Goal: Task Accomplishment & Management: Manage account settings

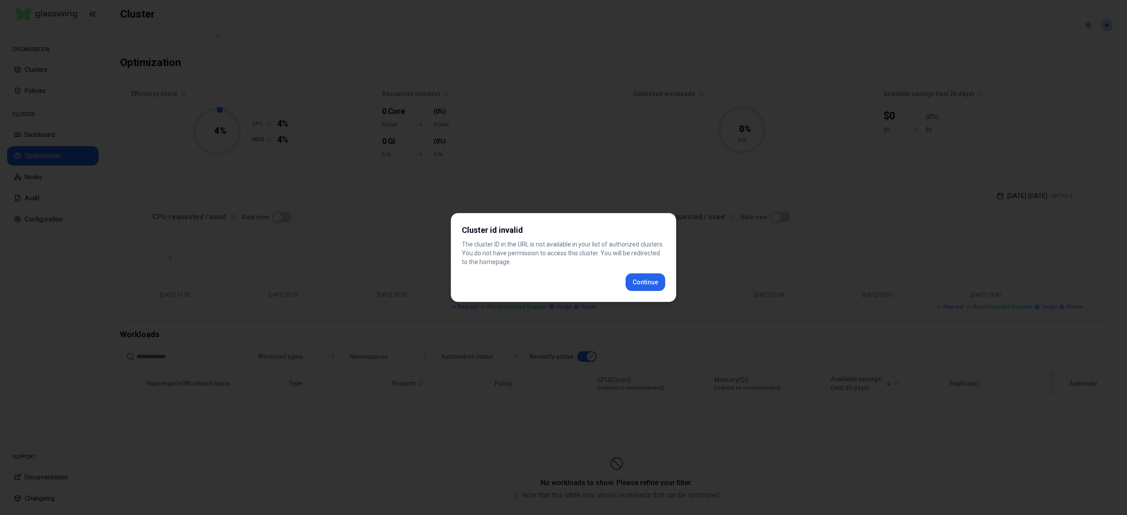
click at [648, 285] on div "Cluster id invalid The cluster ID in the URL is not available in your list of a…" at bounding box center [563, 257] width 225 height 89
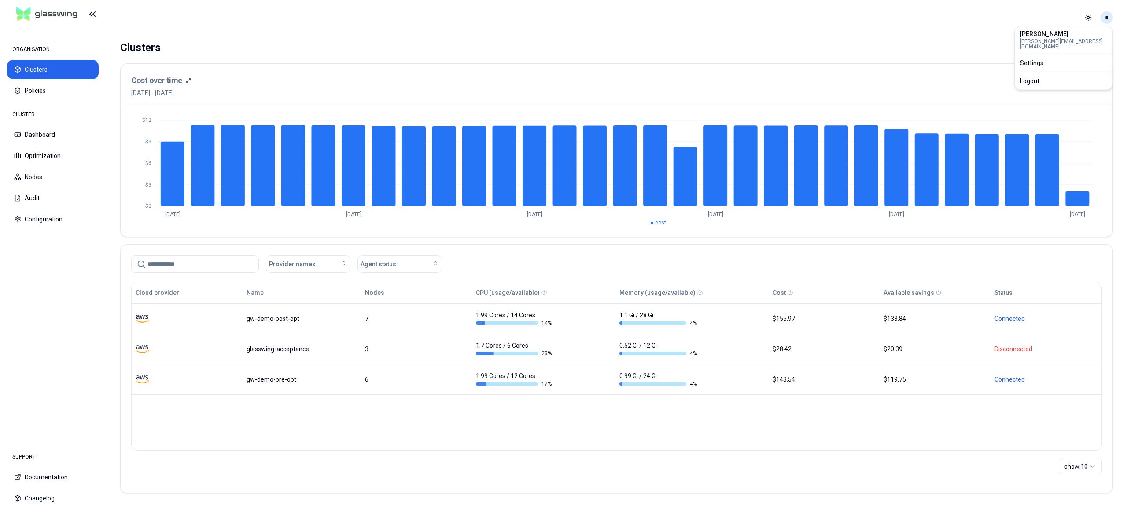
click at [1109, 22] on html "ORGANISATION Clusters Policies CLUSTER Dashboard Optimization Nodes Audit Confi…" at bounding box center [563, 257] width 1127 height 515
click at [1040, 74] on div "Logout" at bounding box center [1063, 81] width 94 height 14
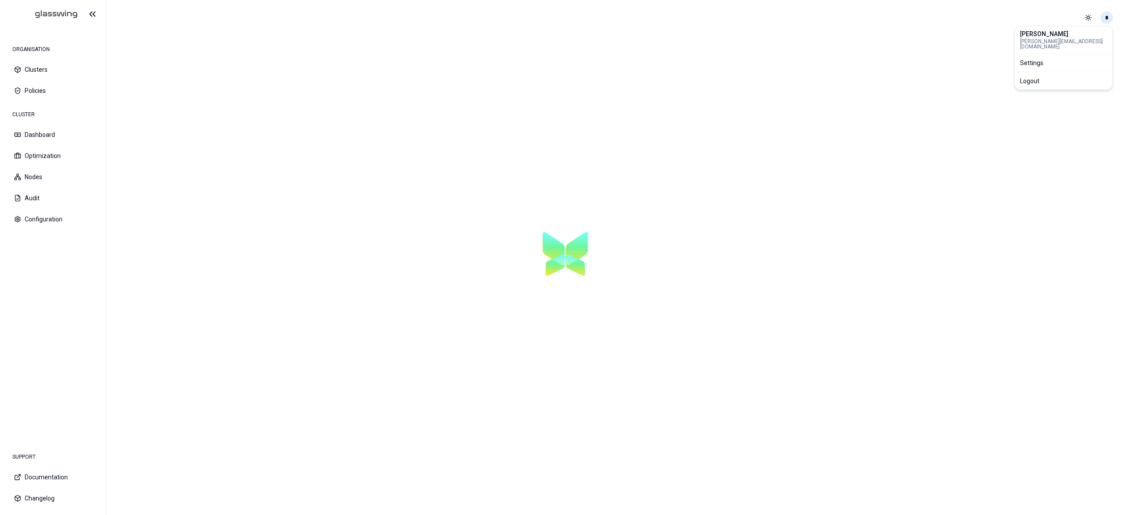
click at [1104, 18] on html "ORGANISATION Clusters Policies CLUSTER Dashboard Optimization Nodes Audit Confi…" at bounding box center [563, 257] width 1127 height 515
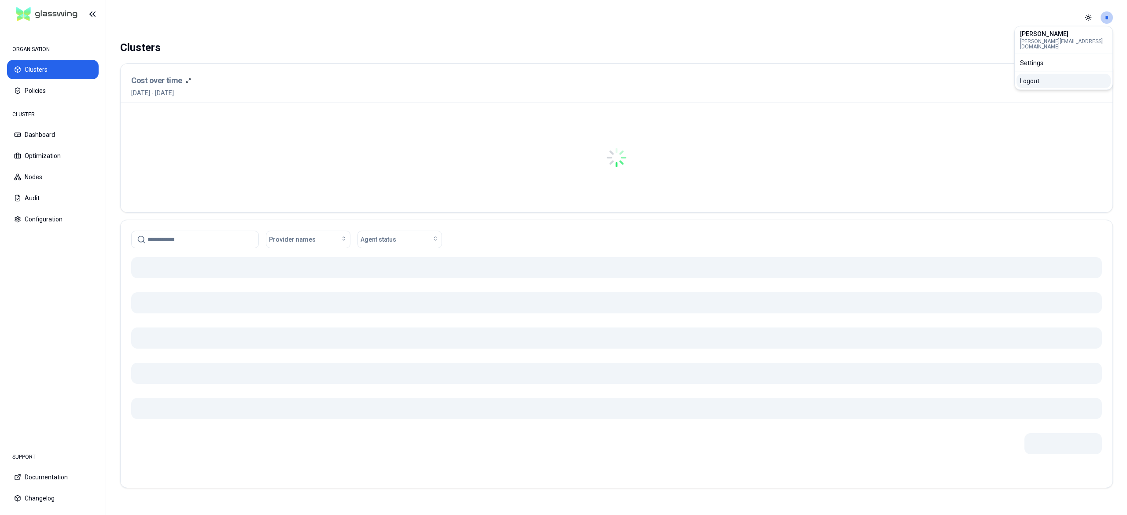
click at [1046, 75] on div "Logout" at bounding box center [1063, 81] width 94 height 14
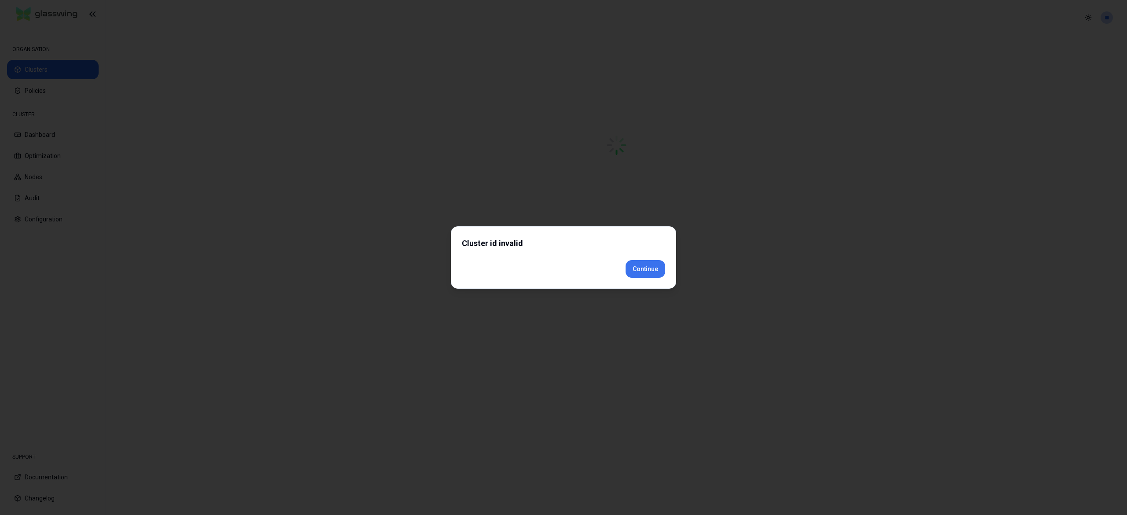
click at [653, 283] on div "Cluster id invalid Continue" at bounding box center [563, 257] width 225 height 62
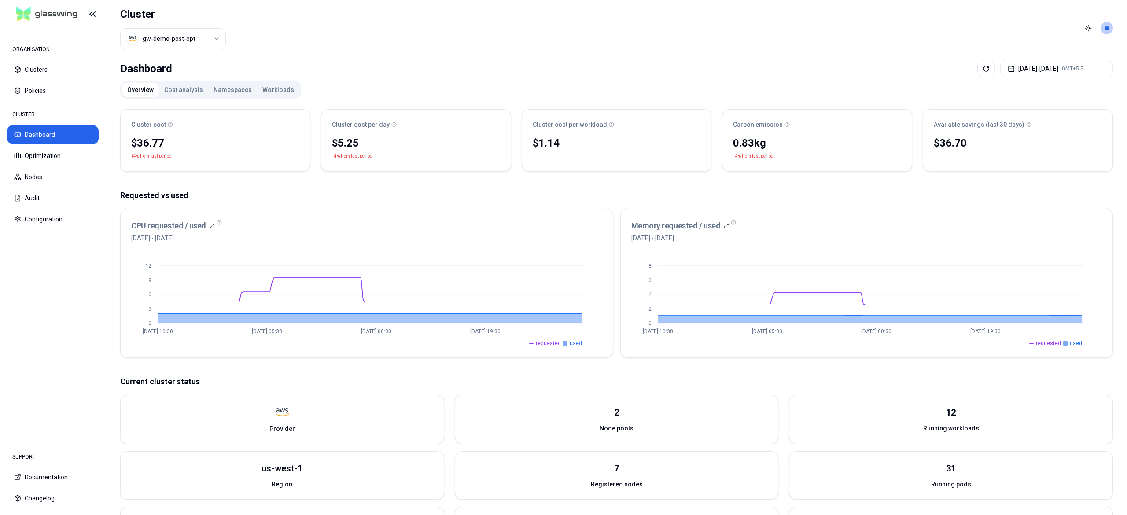
click at [282, 91] on button "Workloads" at bounding box center [278, 90] width 42 height 14
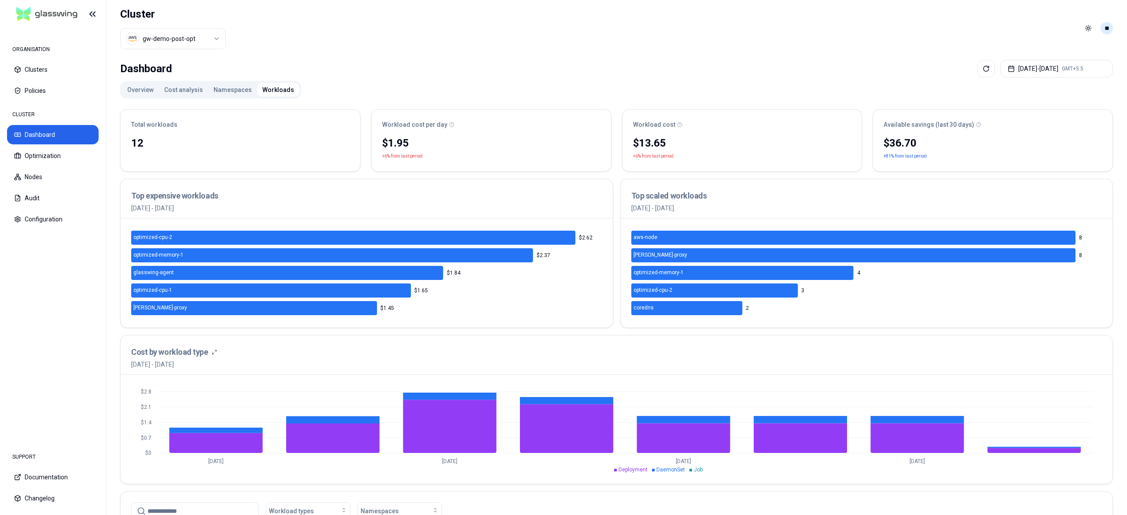
click at [533, 32] on html "ORGANISATION Clusters Policies CLUSTER Dashboard Optimization Nodes Audit Confi…" at bounding box center [563, 257] width 1127 height 515
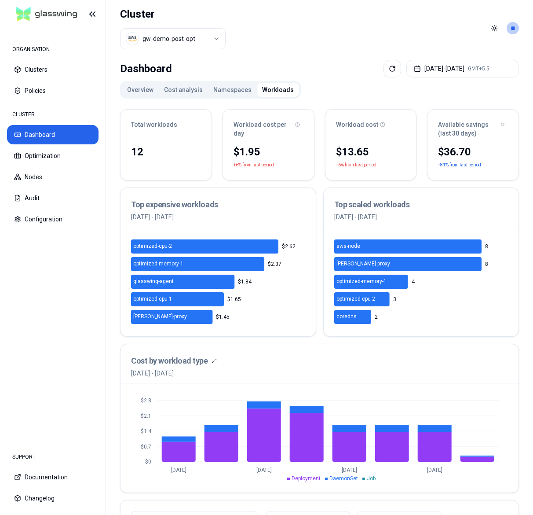
click at [144, 94] on button "Overview" at bounding box center [140, 90] width 37 height 14
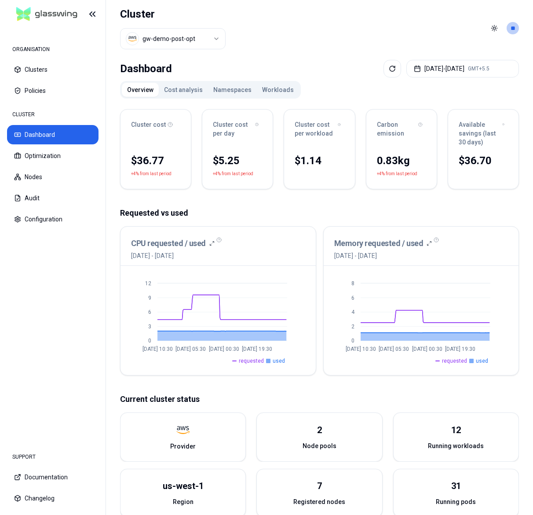
click at [182, 90] on button "Cost analysis" at bounding box center [183, 90] width 49 height 14
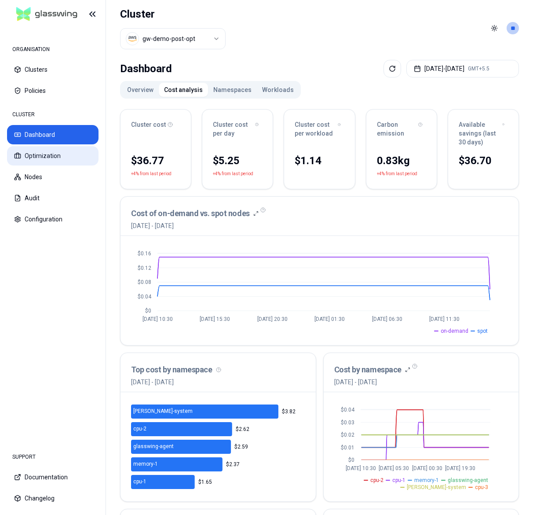
click at [43, 156] on button "Optimization" at bounding box center [53, 155] width 92 height 19
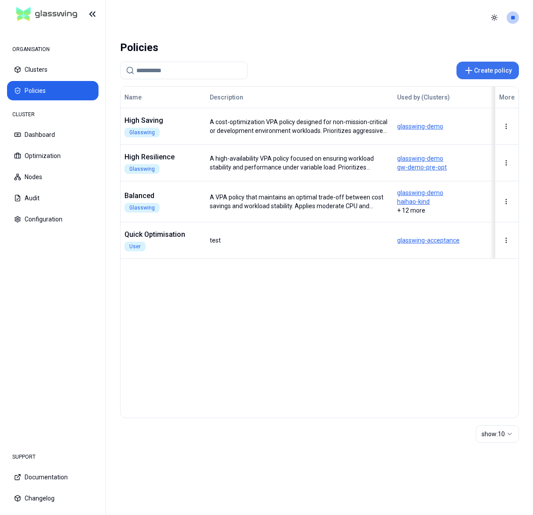
click at [476, 74] on button "Create policy" at bounding box center [488, 71] width 62 height 18
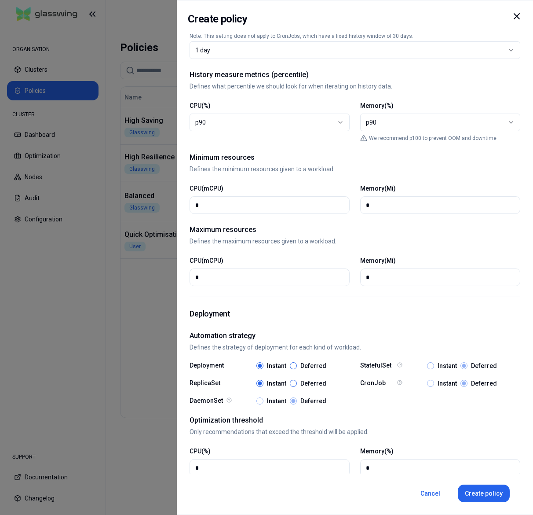
scroll to position [264, 0]
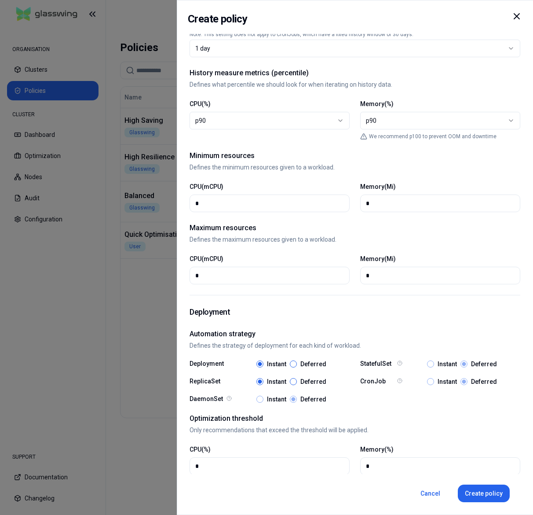
select select
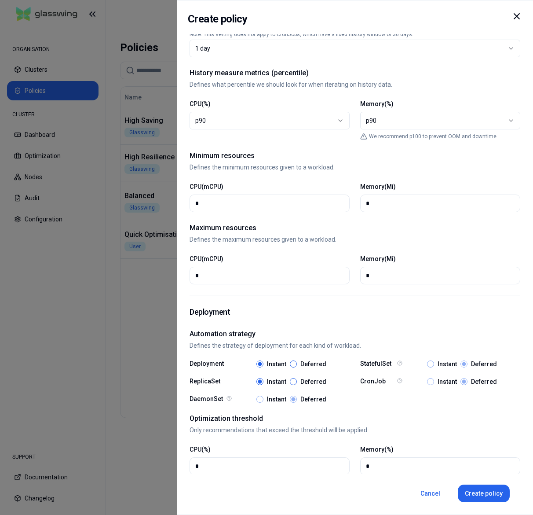
select select
click at [111, 369] on div at bounding box center [266, 257] width 533 height 515
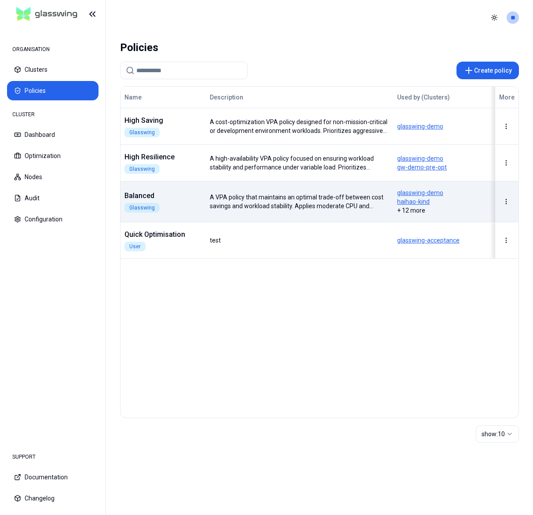
click at [158, 195] on td "Balanced Glasswing" at bounding box center [163, 201] width 85 height 41
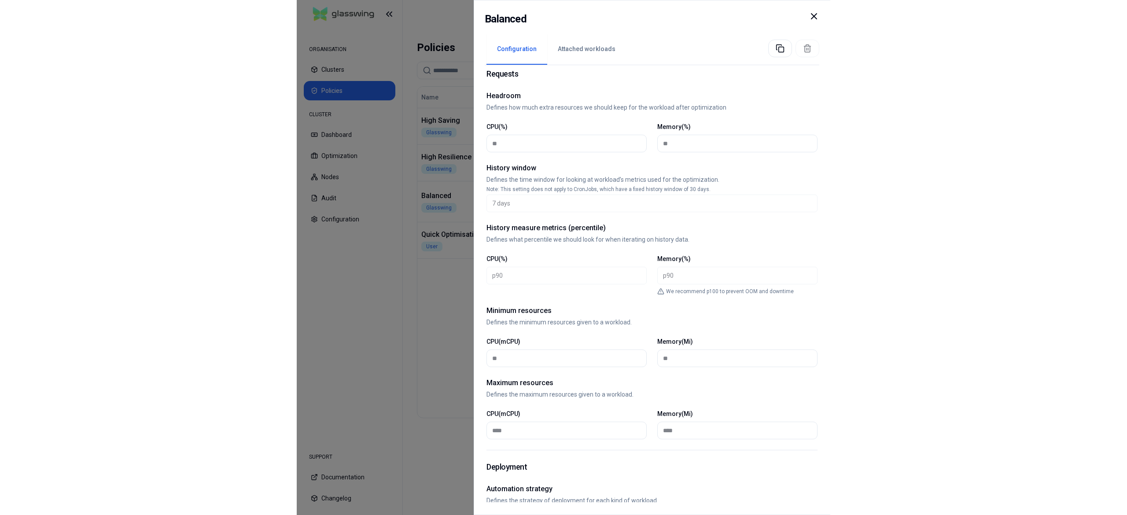
scroll to position [12, 0]
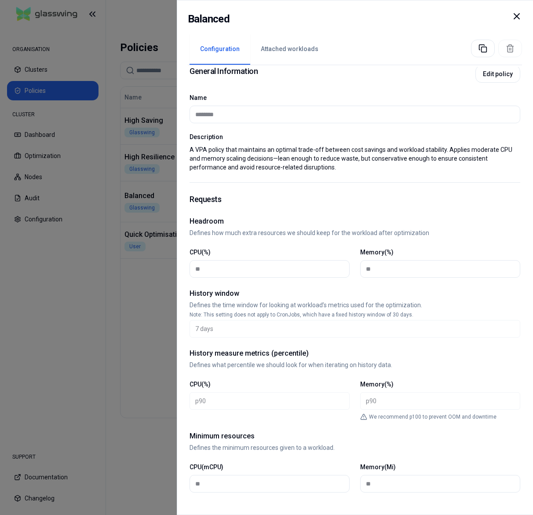
click at [520, 18] on icon at bounding box center [517, 16] width 11 height 11
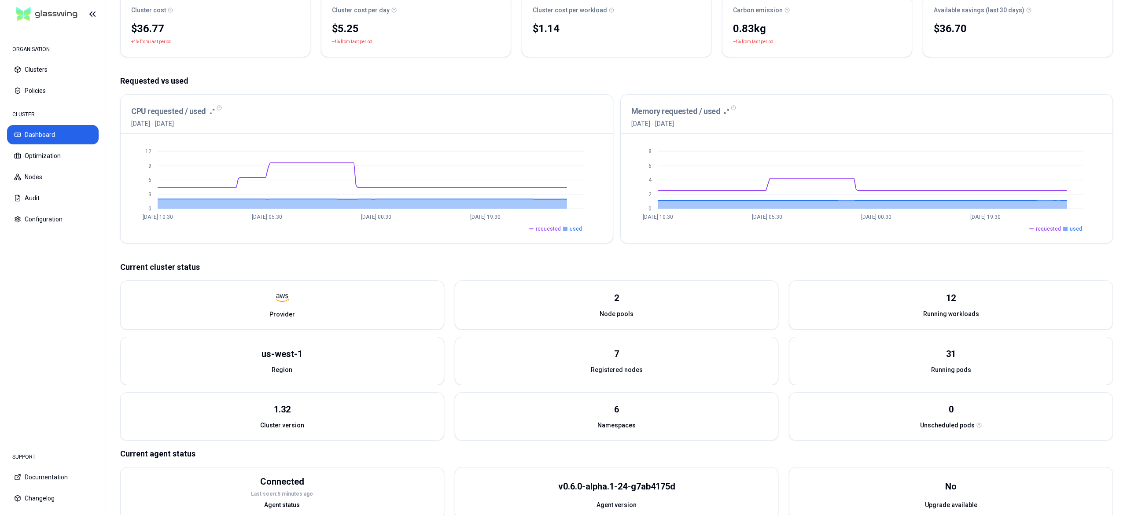
scroll to position [136, 0]
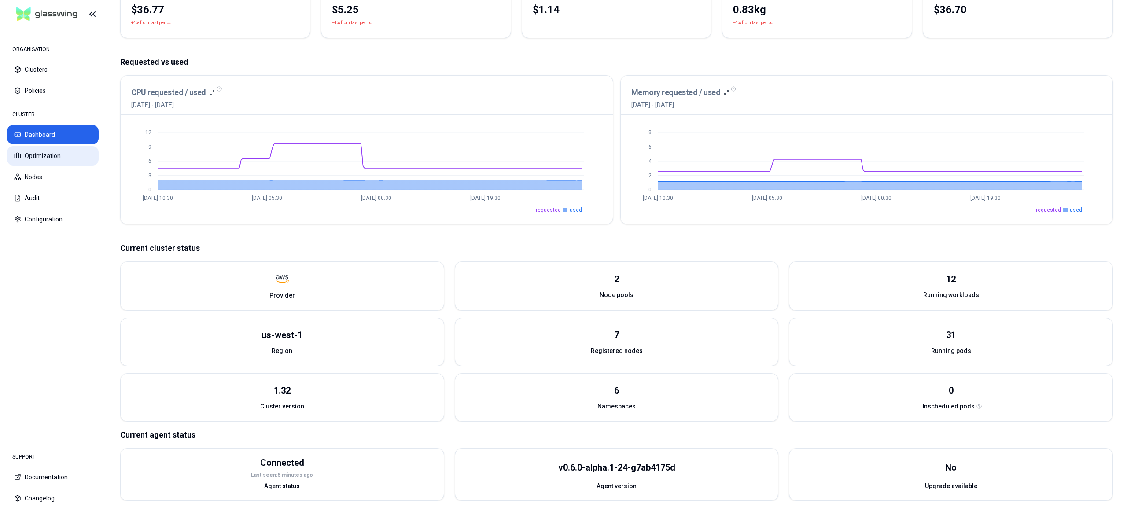
click at [66, 160] on button "Optimization" at bounding box center [53, 155] width 92 height 19
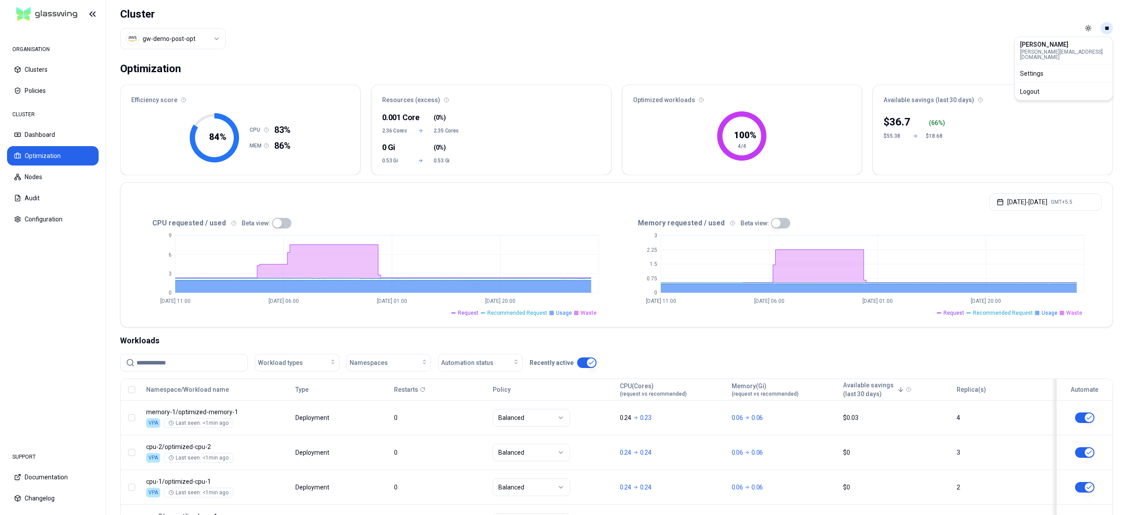
click at [533, 26] on html "ORGANISATION Clusters Policies CLUSTER Dashboard Optimization Nodes Audit Confi…" at bounding box center [563, 257] width 1127 height 515
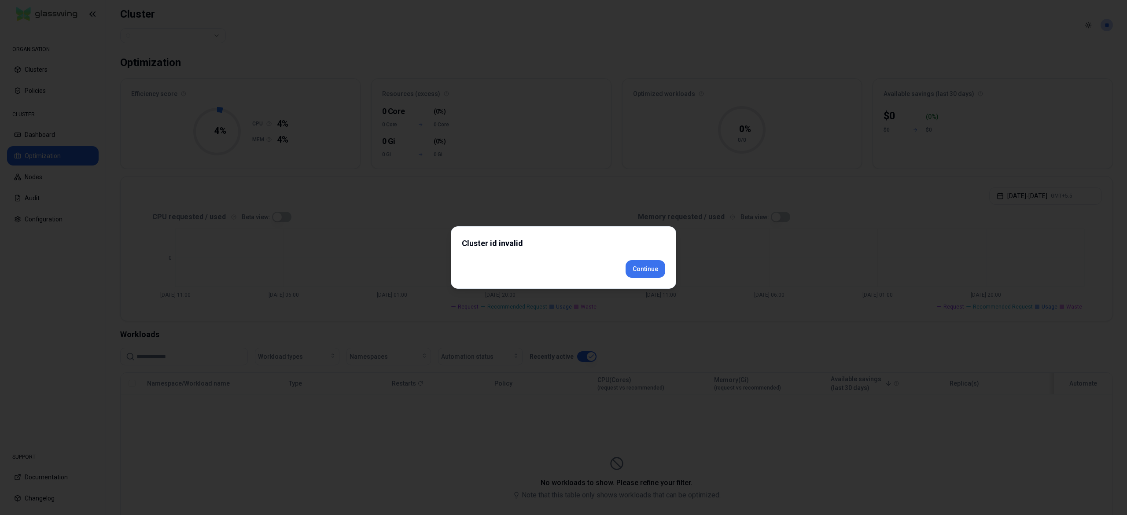
click at [643, 287] on div "Cluster id invalid Continue" at bounding box center [563, 257] width 225 height 62
